Goal: Task Accomplishment & Management: Manage account settings

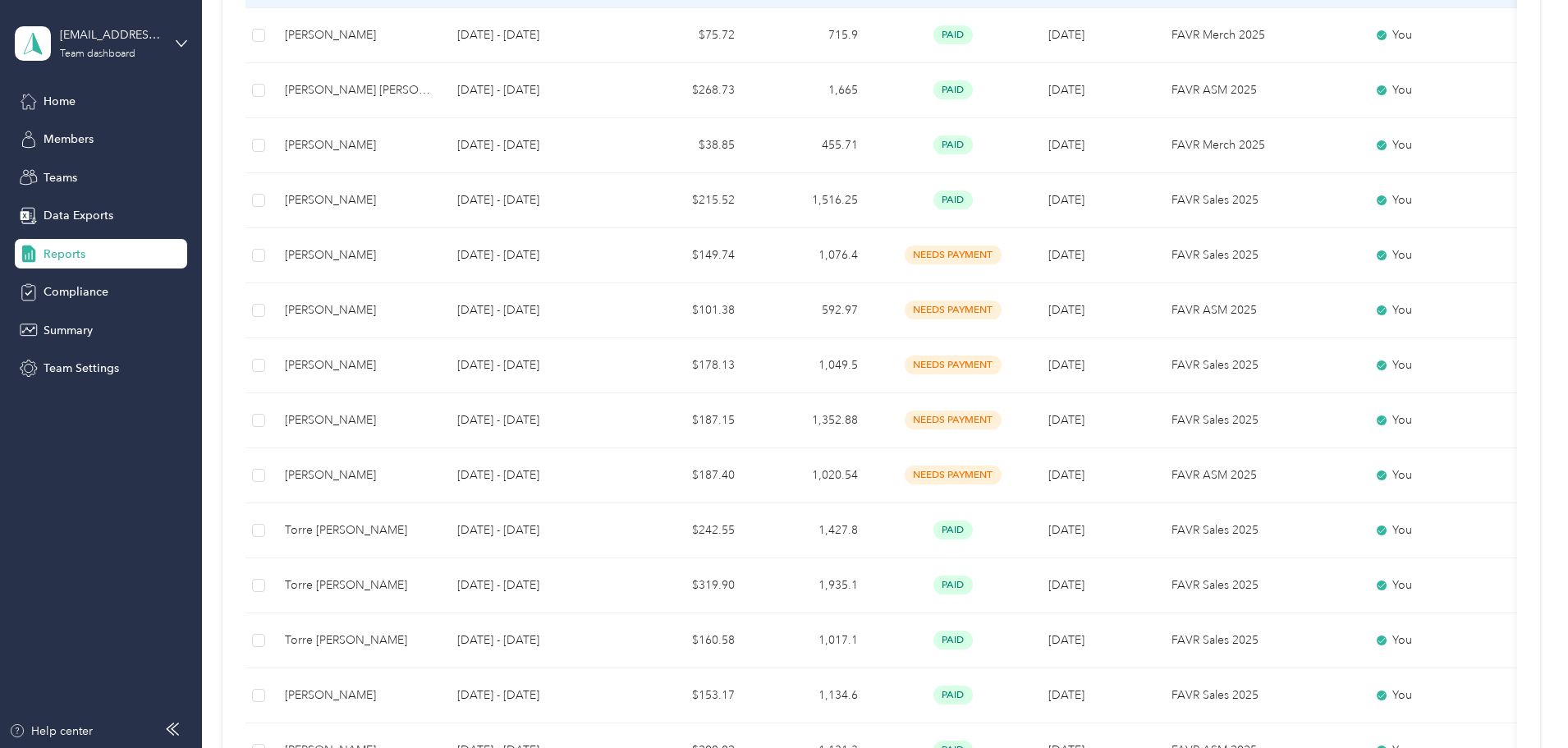
scroll to position [246, 0]
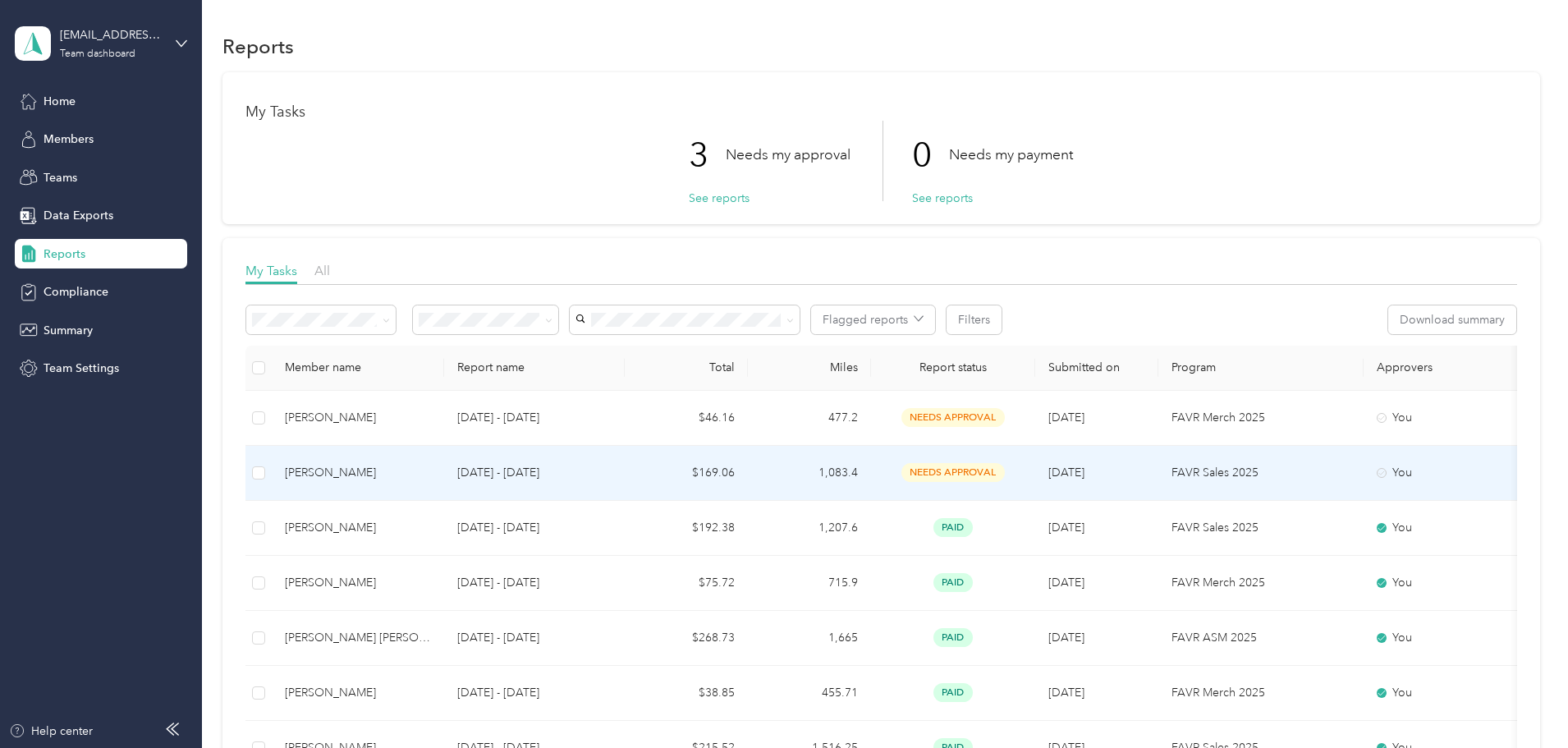
click at [871, 461] on td "1,083.4" at bounding box center [810, 473] width 124 height 55
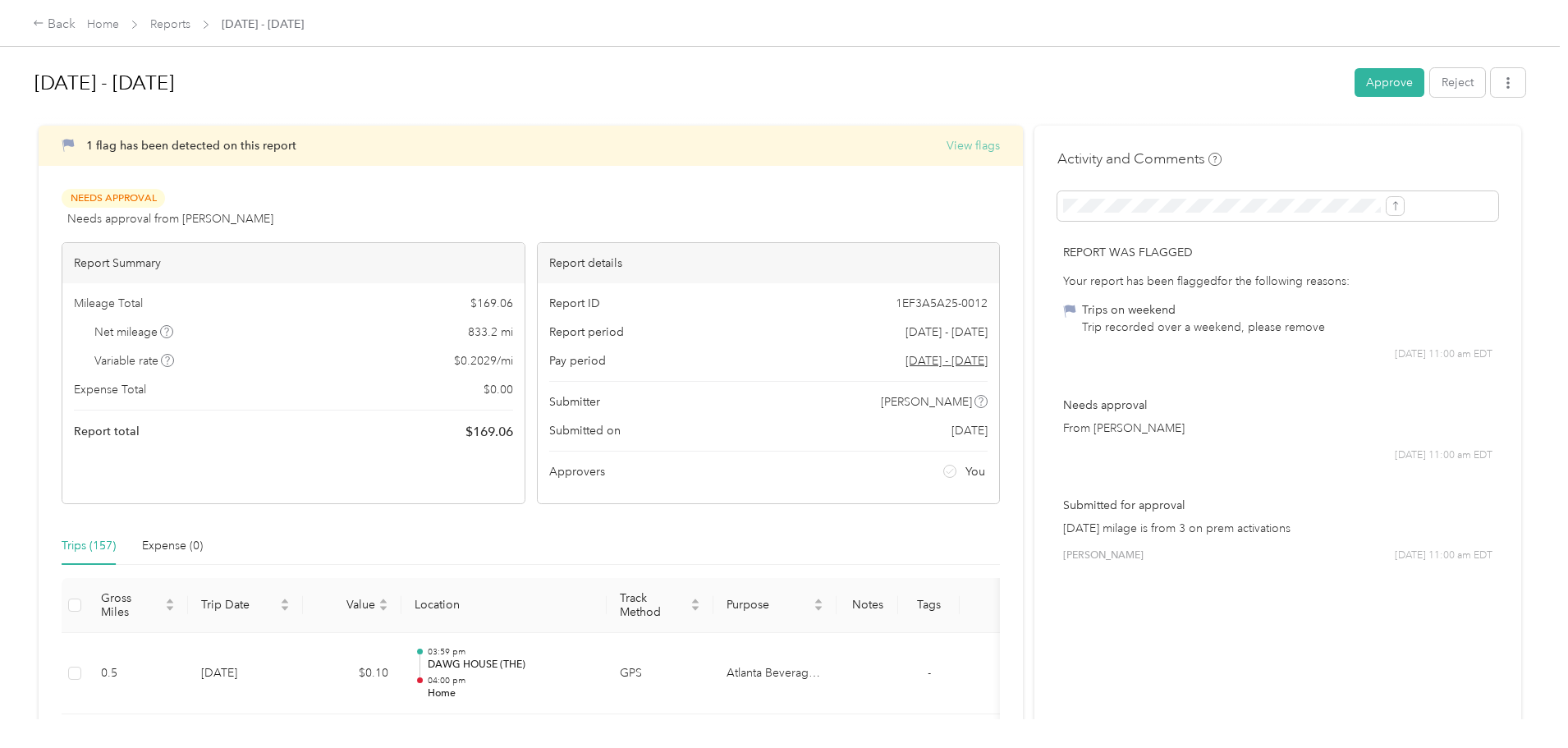
click at [947, 143] on button "View flags" at bounding box center [973, 146] width 53 height 17
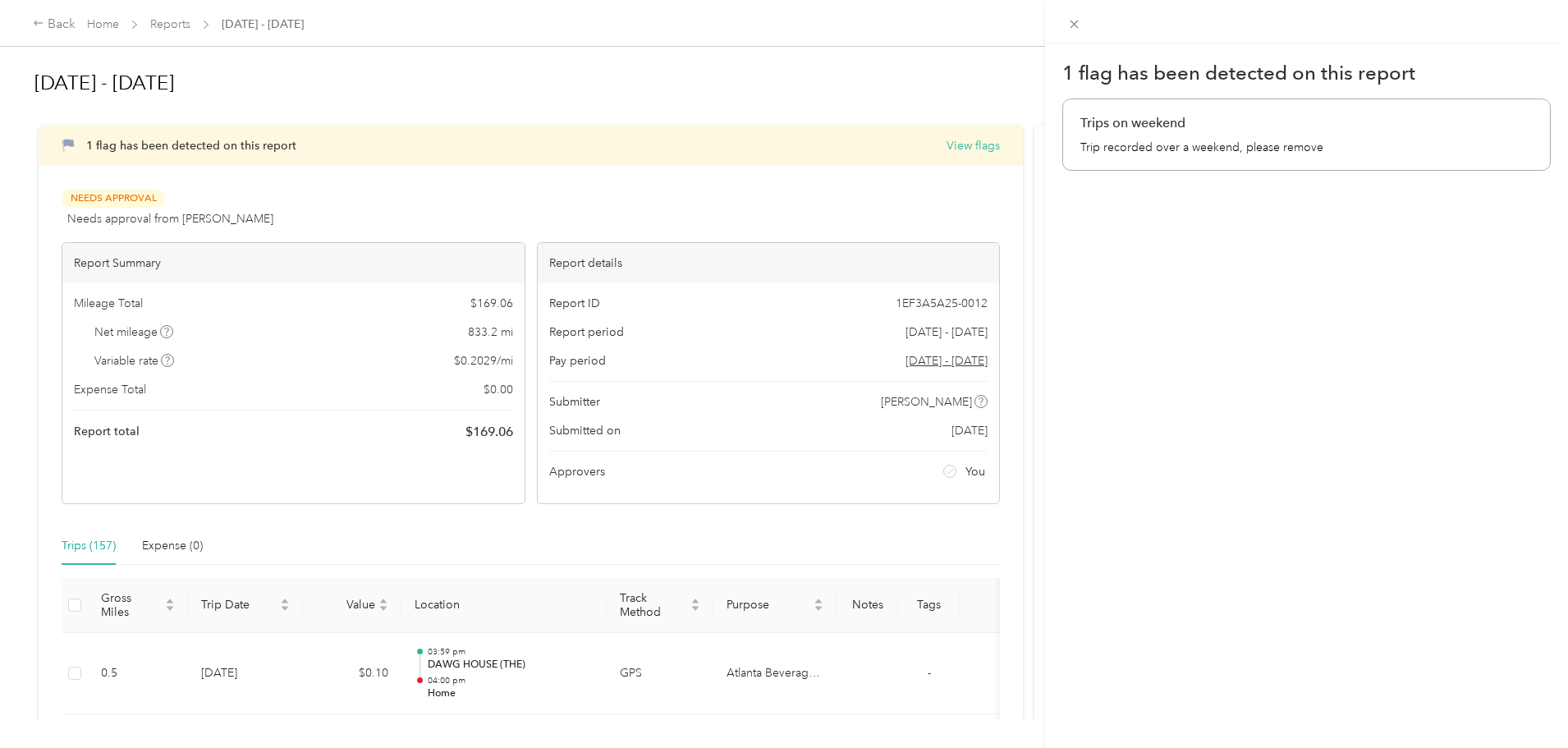
click at [1213, 145] on p "Trip recorded over a weekend, please remove" at bounding box center [1307, 148] width 453 height 17
click at [1078, 19] on icon at bounding box center [1074, 24] width 14 height 14
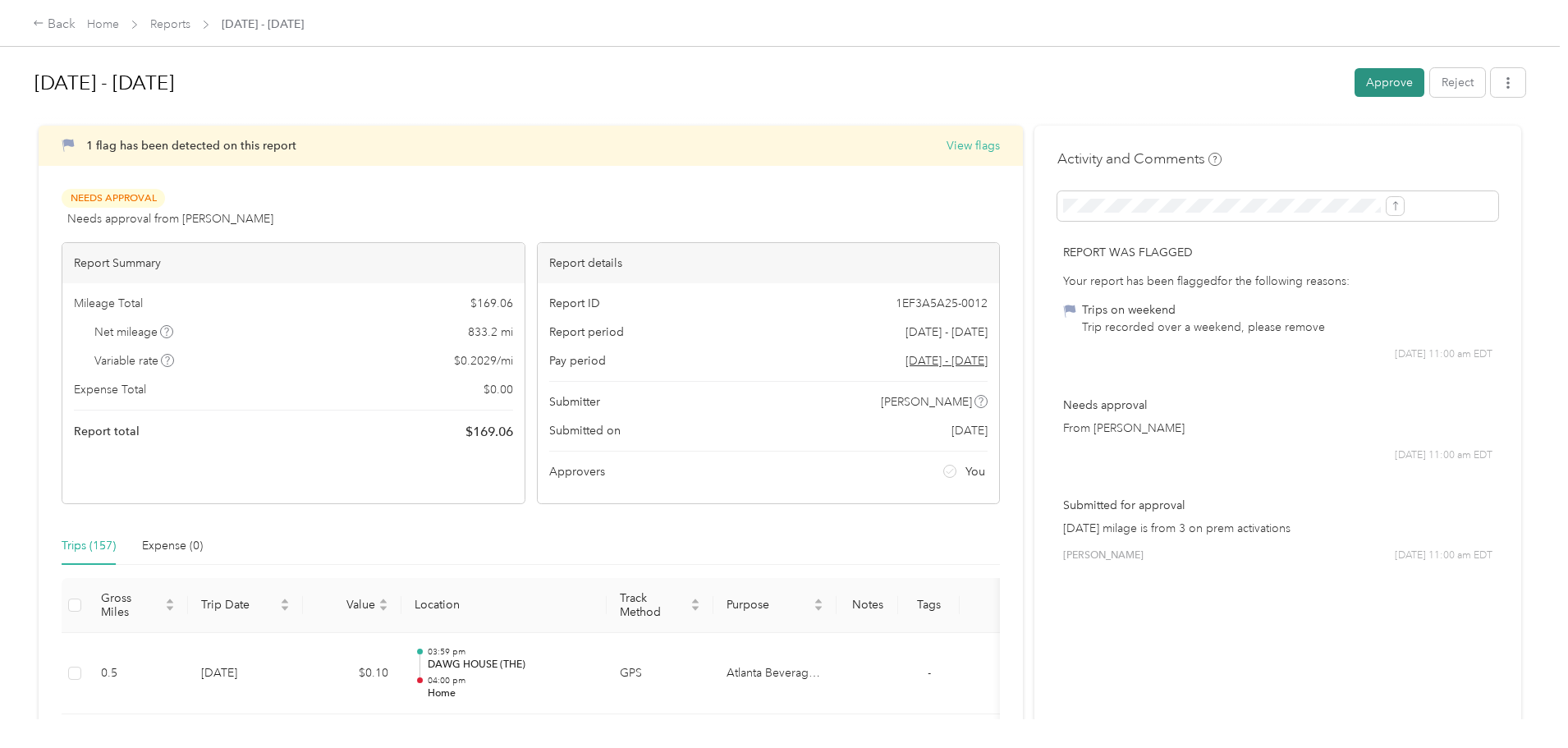
click at [1355, 82] on button "Approve" at bounding box center [1389, 83] width 69 height 29
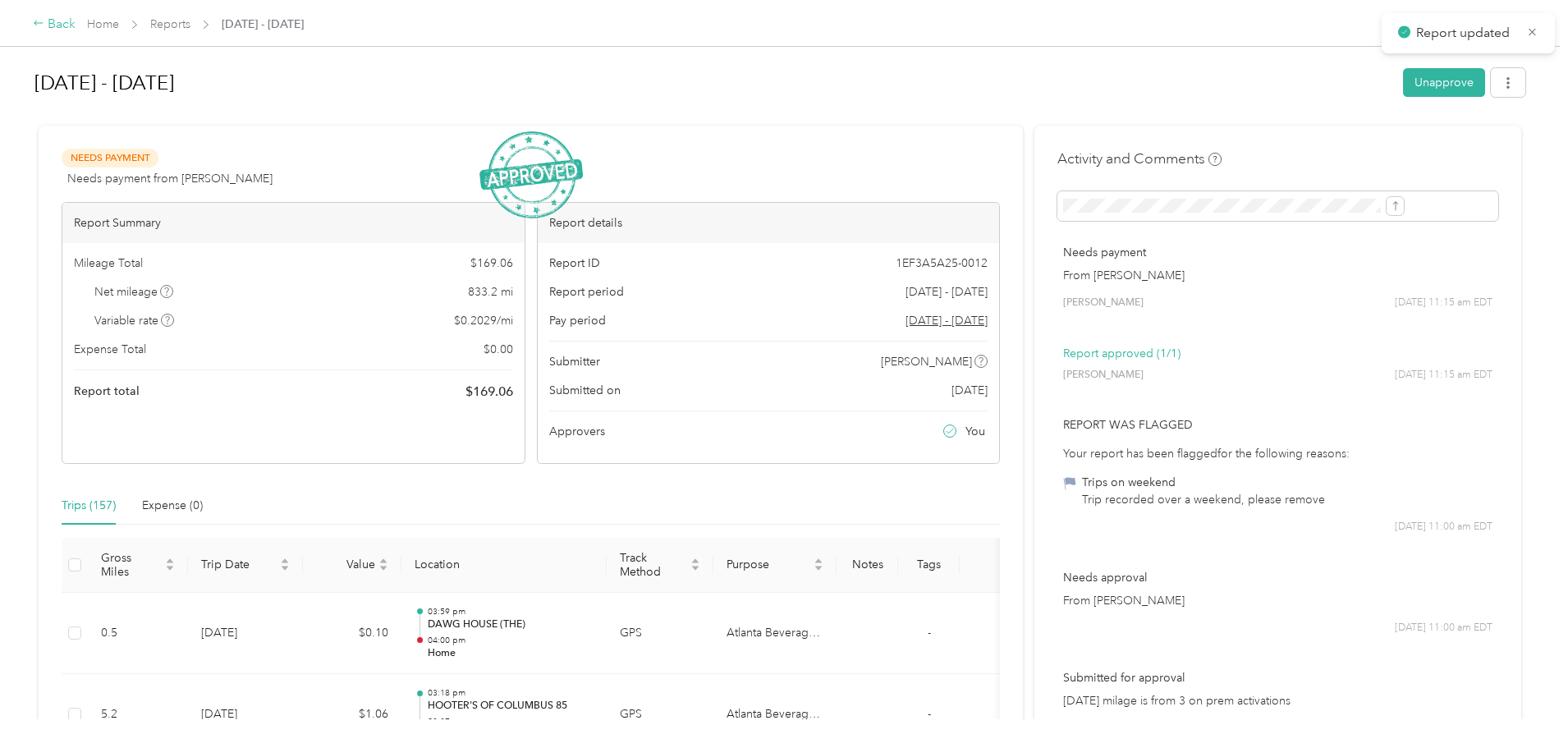
click at [75, 29] on div "Back" at bounding box center [54, 24] width 42 height 19
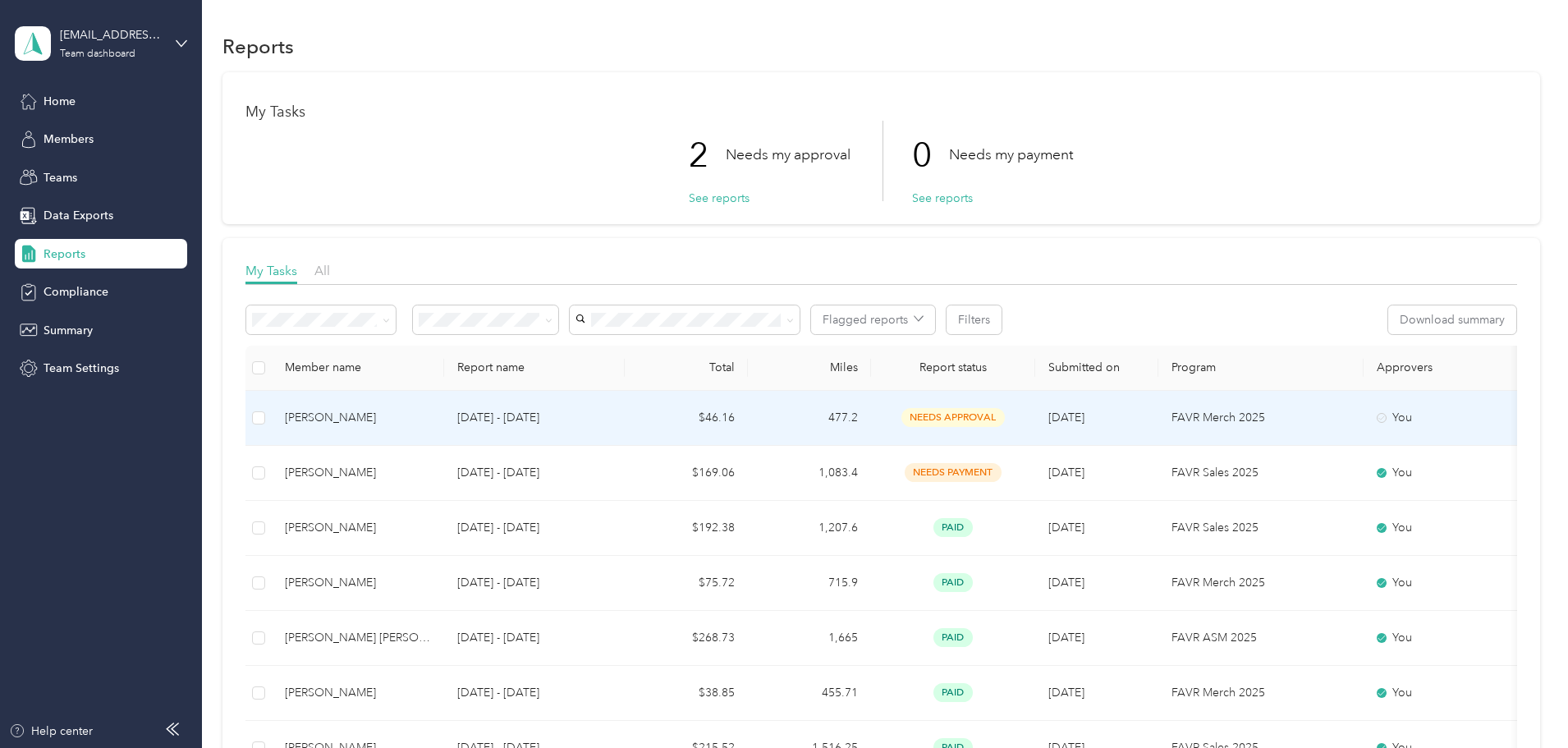
click at [741, 425] on td "$46.16" at bounding box center [687, 418] width 124 height 55
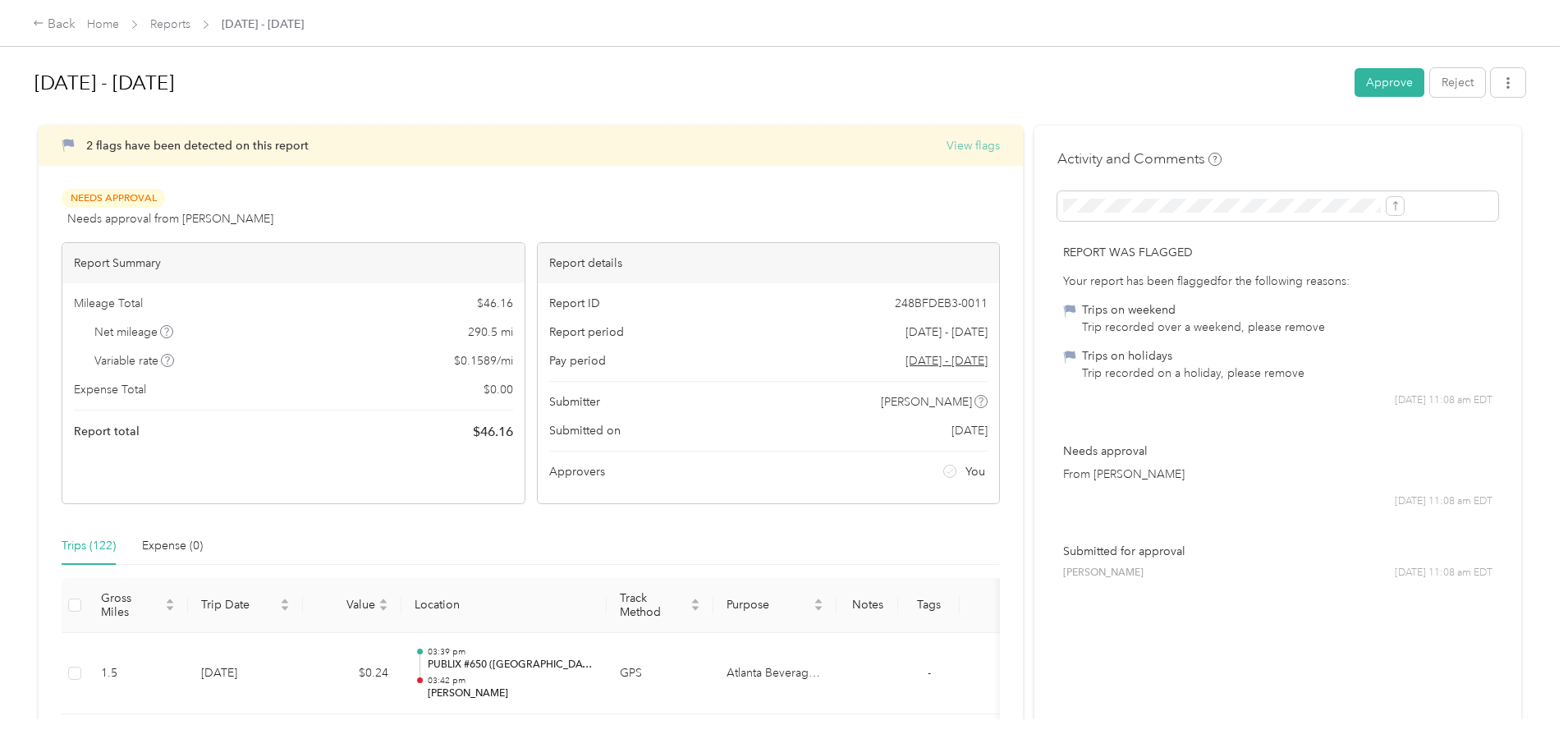
click at [947, 151] on button "View flags" at bounding box center [973, 146] width 53 height 17
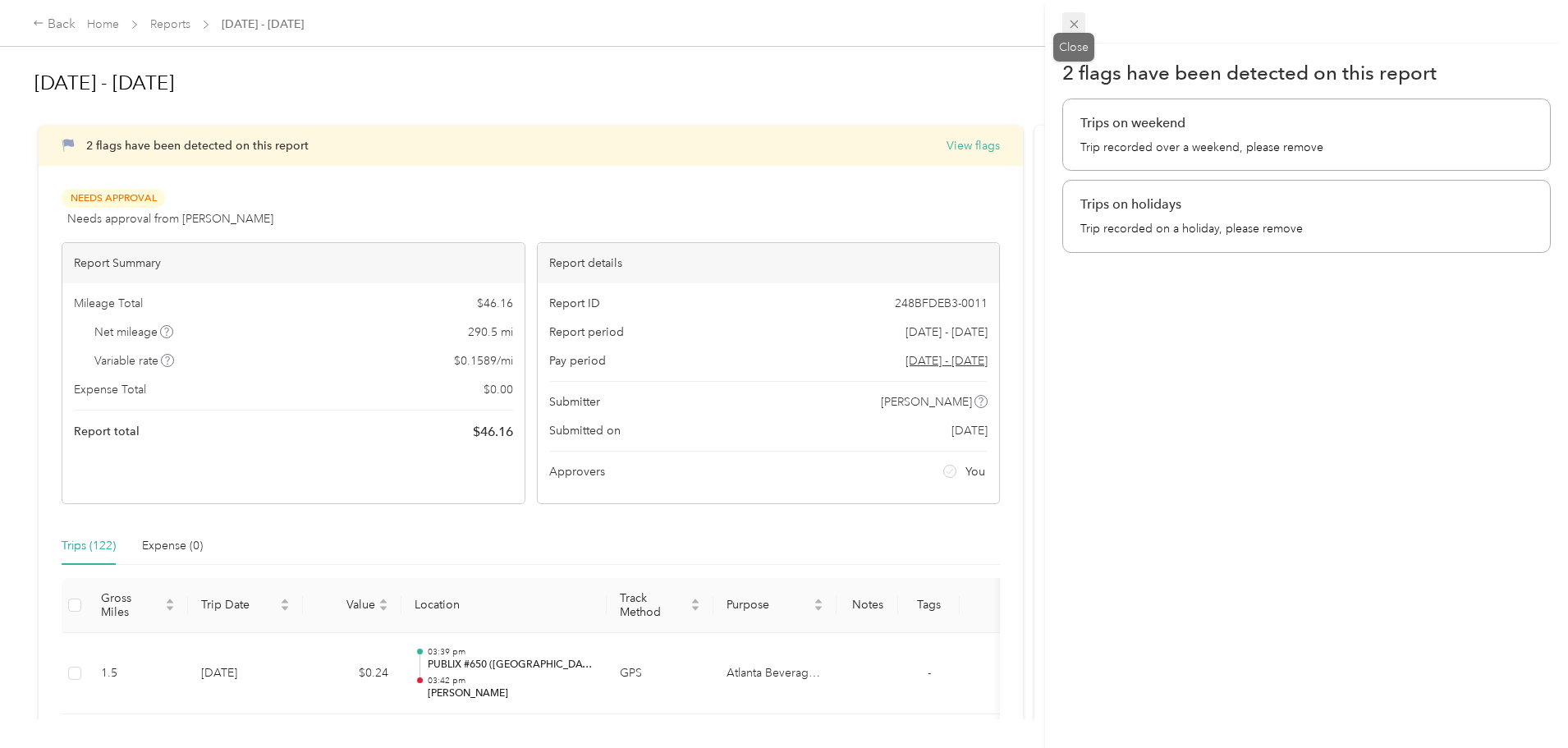
click at [1078, 19] on icon at bounding box center [1074, 24] width 14 height 14
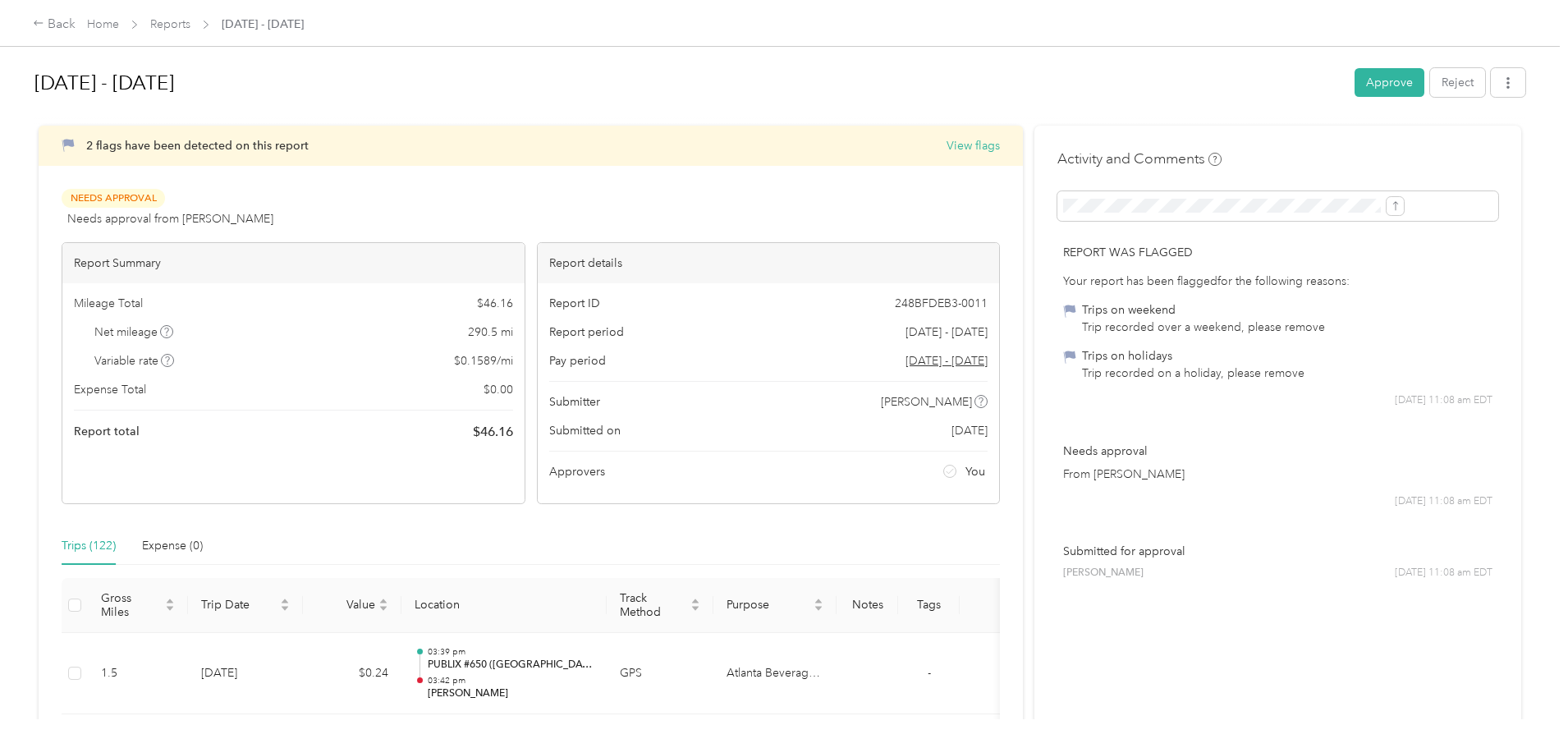
click at [1355, 87] on button "Approve" at bounding box center [1389, 83] width 69 height 29
